Goal: Task Accomplishment & Management: Manage account settings

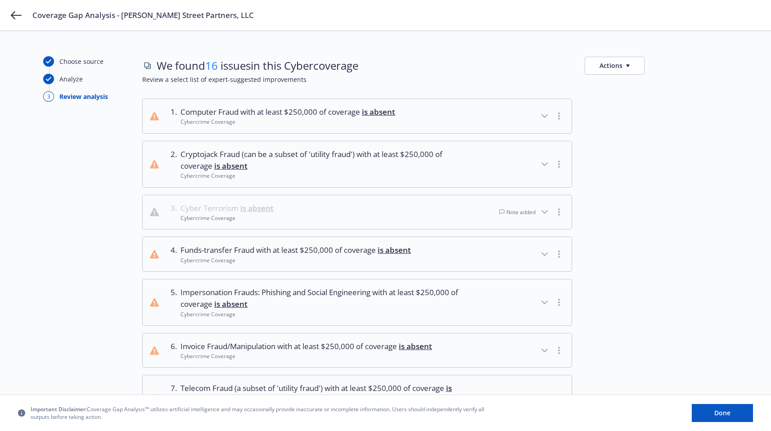
click at [675, 196] on div at bounding box center [656, 212] width 143 height 35
click at [287, 68] on span "We found 16 issues in this Cyber coverage" at bounding box center [258, 65] width 202 height 15
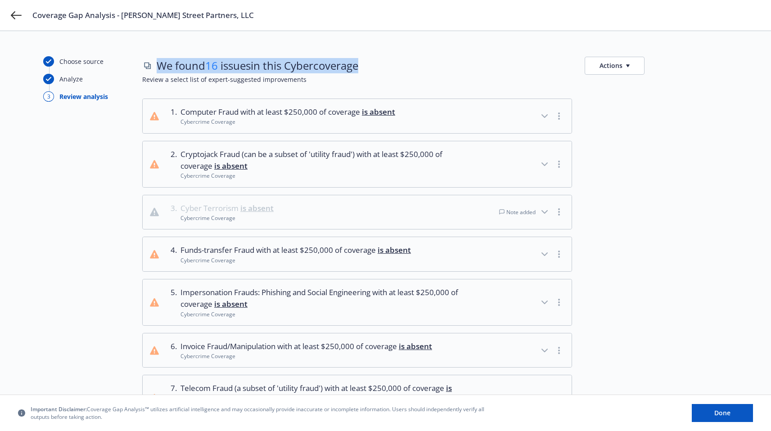
click at [287, 68] on span "We found 16 issues in this Cyber coverage" at bounding box center [258, 65] width 202 height 15
click at [248, 68] on span "We found 16 issues in this Cyber coverage" at bounding box center [258, 65] width 202 height 15
click at [213, 67] on span "16" at bounding box center [211, 65] width 13 height 15
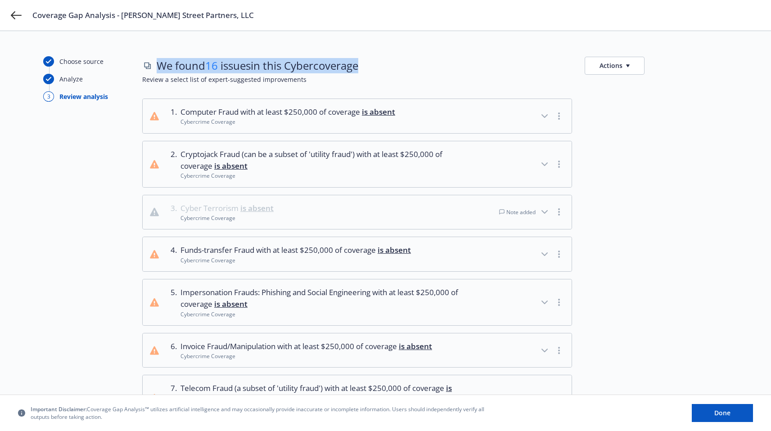
click at [177, 71] on span "We found 16 issues in this Cyber coverage" at bounding box center [258, 65] width 202 height 15
click at [159, 68] on span "We found 16 issues in this Cyber coverage" at bounding box center [258, 65] width 202 height 15
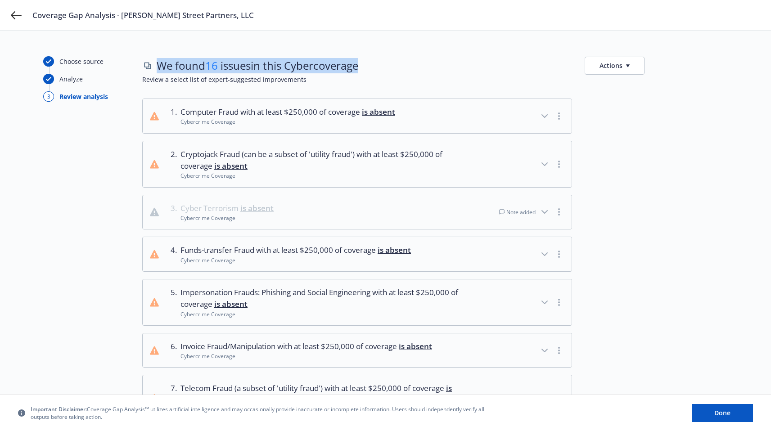
click at [159, 68] on span "We found 16 issues in this Cyber coverage" at bounding box center [258, 65] width 202 height 15
click at [157, 67] on span "We found 16 issues in this Cyber coverage" at bounding box center [258, 65] width 202 height 15
click at [186, 61] on span "We found 16 issues in this Cyber coverage" at bounding box center [258, 65] width 202 height 15
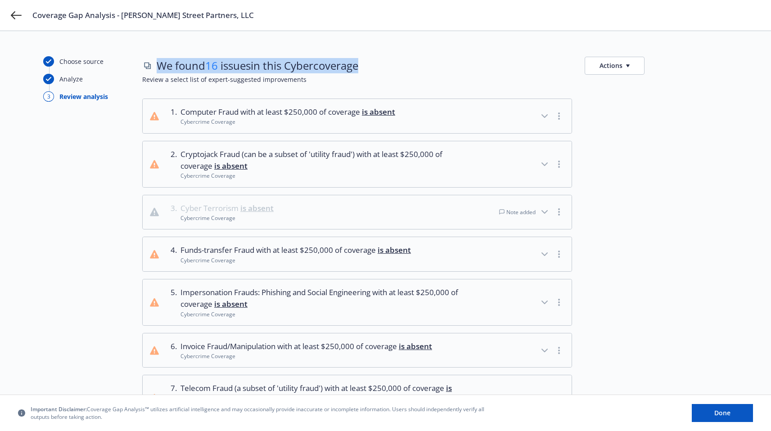
click at [172, 66] on span "We found 16 issues in this Cyber coverage" at bounding box center [258, 65] width 202 height 15
click at [160, 67] on span "We found 16 issues in this Cyber coverage" at bounding box center [258, 65] width 202 height 15
click at [218, 63] on span "16" at bounding box center [211, 65] width 13 height 15
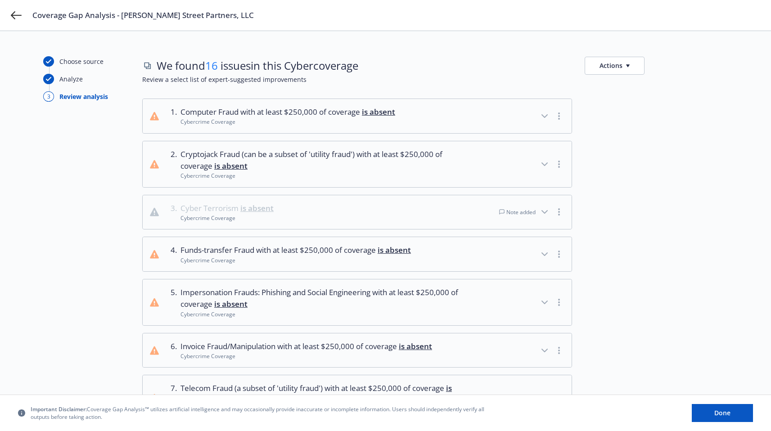
click at [723, 124] on div at bounding box center [656, 116] width 143 height 35
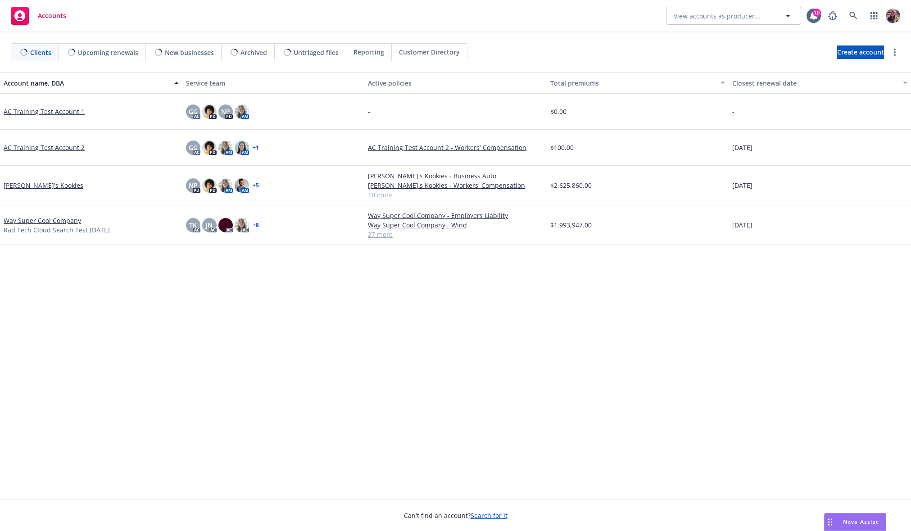
click at [62, 179] on div "Kaylyn's Kookies" at bounding box center [91, 186] width 182 height 40
click at [44, 183] on link "Kaylyn's Kookies" at bounding box center [44, 185] width 80 height 9
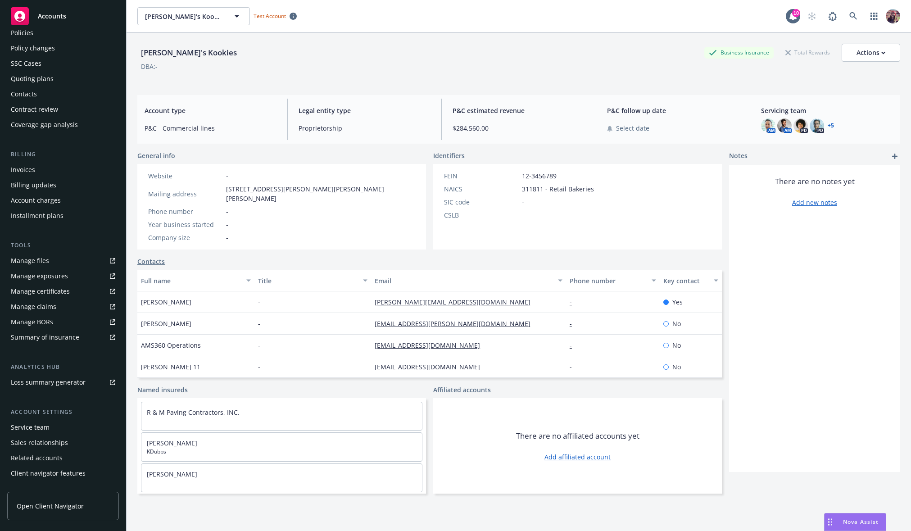
scroll to position [5, 0]
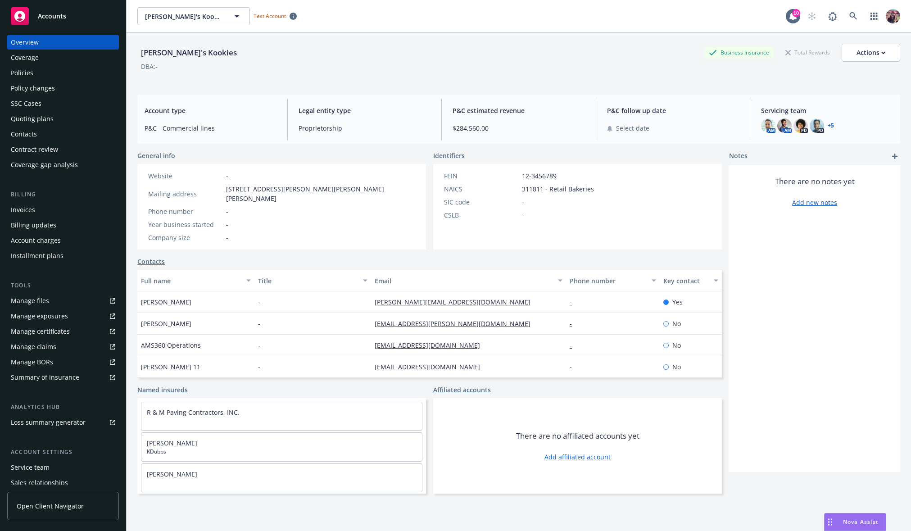
click at [50, 241] on div "Account charges" at bounding box center [36, 240] width 50 height 14
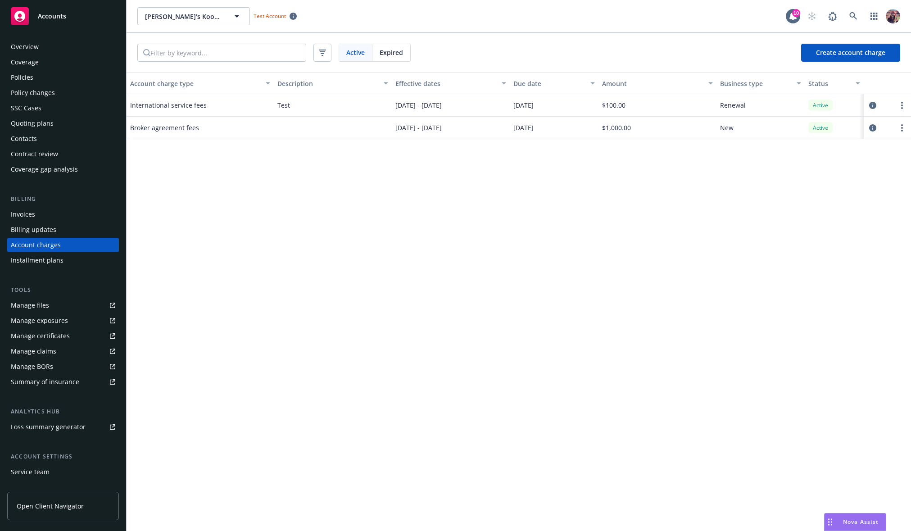
click at [881, 105] on div at bounding box center [887, 105] width 40 height 11
click at [872, 105] on icon "circleInformation" at bounding box center [872, 105] width 7 height 7
click at [845, 51] on span "Create account charge" at bounding box center [850, 52] width 69 height 9
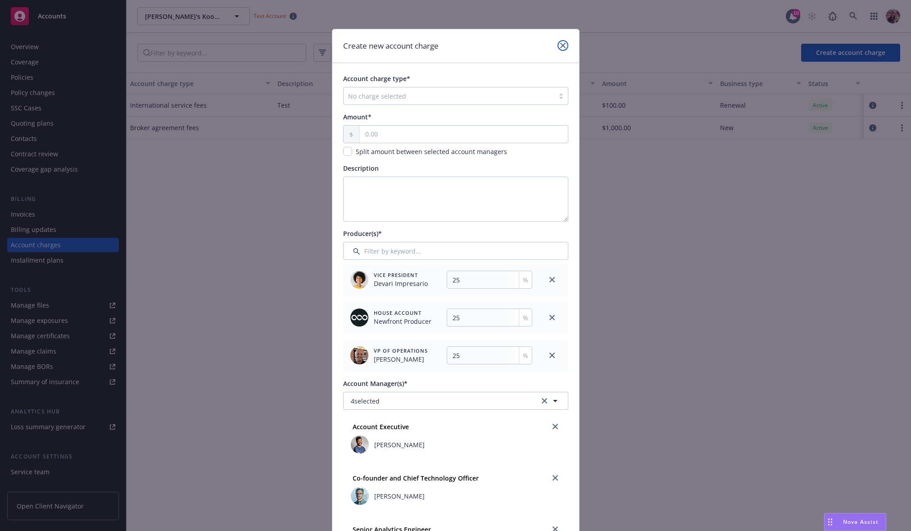
click at [560, 45] on icon "close" at bounding box center [562, 45] width 5 height 5
